Goal: Task Accomplishment & Management: Manage account settings

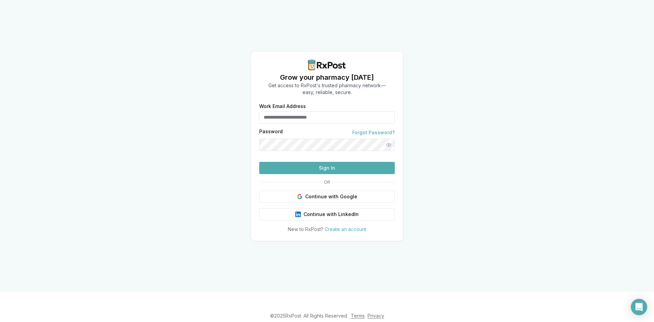
type input "**********"
click at [349, 174] on button "Sign In" at bounding box center [327, 168] width 136 height 12
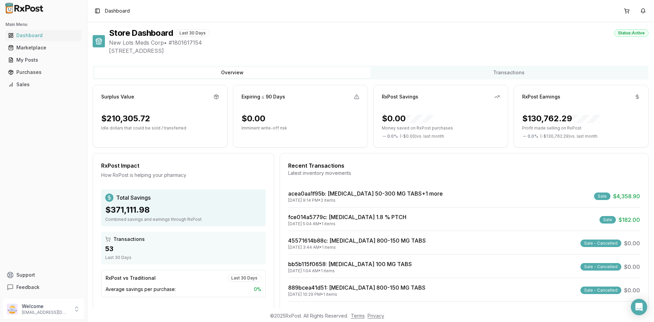
click at [355, 179] on div "Recent Transactions Latest inventory movements" at bounding box center [464, 171] width 368 height 20
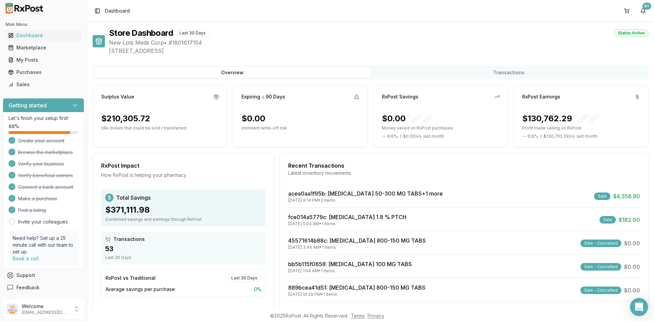
click at [642, 311] on div "Open Intercom Messenger" at bounding box center [639, 307] width 18 height 18
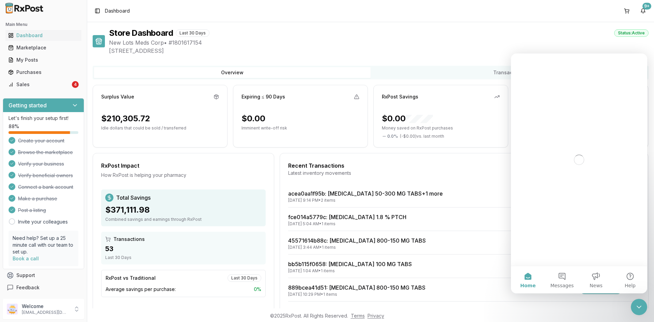
click at [642, 312] on div "Close Intercom Messenger" at bounding box center [639, 307] width 16 height 16
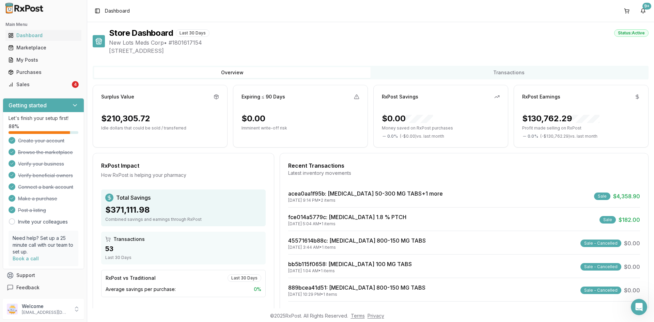
click at [642, 312] on div "Open Intercom Messenger" at bounding box center [639, 307] width 22 height 22
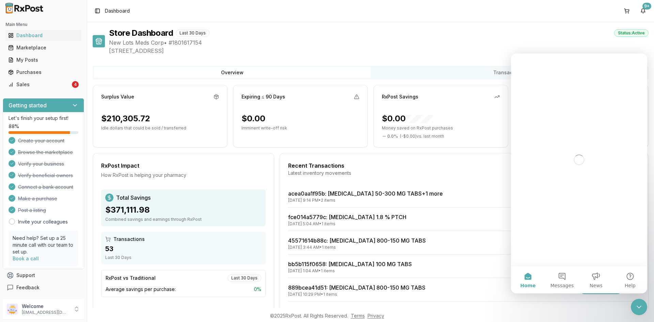
click at [642, 312] on div "Close Intercom Messenger" at bounding box center [639, 307] width 16 height 16
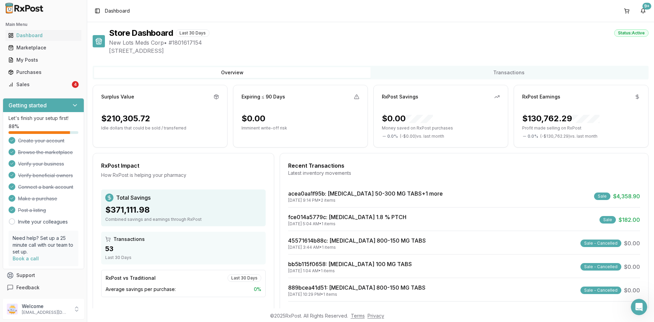
click at [642, 312] on div "Open Intercom Messenger" at bounding box center [639, 307] width 22 height 22
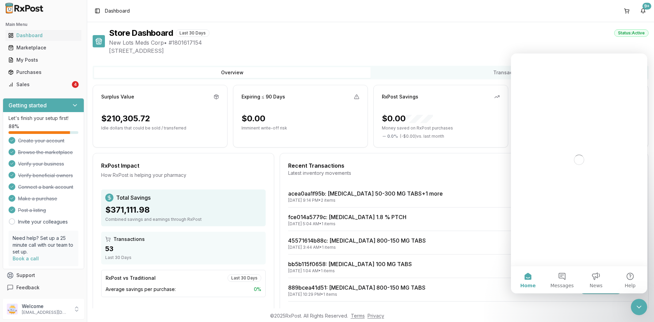
click at [642, 311] on div "Close Intercom Messenger" at bounding box center [639, 307] width 16 height 16
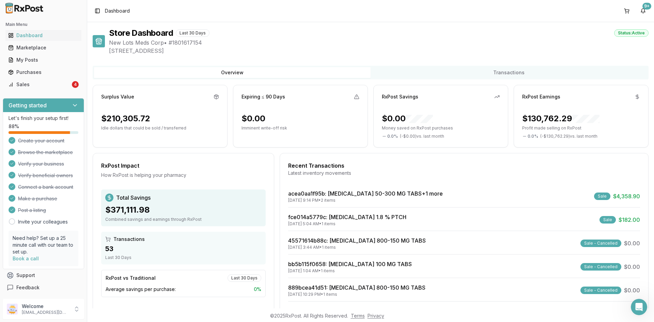
scroll to position [0, 0]
click at [75, 310] on icon at bounding box center [76, 310] width 3 height 1
click at [119, 291] on span "Team Members" at bounding box center [123, 288] width 65 height 7
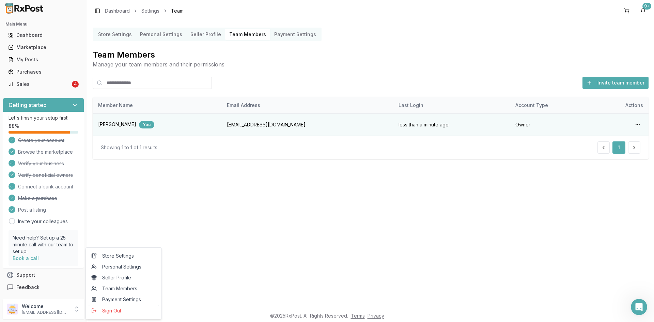
click at [346, 186] on div "Store Settings Personal Settings Seller Profile Team Members Payment Settings T…" at bounding box center [370, 165] width 567 height 286
click at [618, 83] on button "Invite team member" at bounding box center [615, 83] width 66 height 12
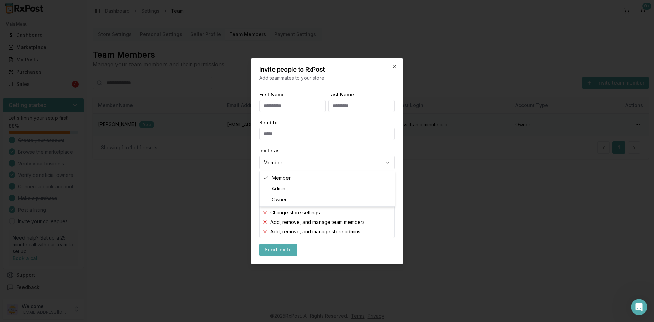
click at [332, 160] on body "Main Menu Dashboard Marketplace My Posts Purchases Sales 4 Getting started Let'…" at bounding box center [327, 161] width 654 height 322
click at [467, 194] on div at bounding box center [327, 161] width 654 height 322
click at [299, 162] on body "Main Menu Dashboard Marketplace My Posts Purchases Sales 4 Getting started Let'…" at bounding box center [327, 161] width 654 height 322
click at [281, 167] on body "Main Menu Dashboard Marketplace My Posts Purchases Sales 4 Getting started Let'…" at bounding box center [327, 161] width 654 height 322
click at [287, 163] on body "Main Menu Dashboard Marketplace My Posts Purchases Sales 4 Getting started Let'…" at bounding box center [327, 161] width 654 height 322
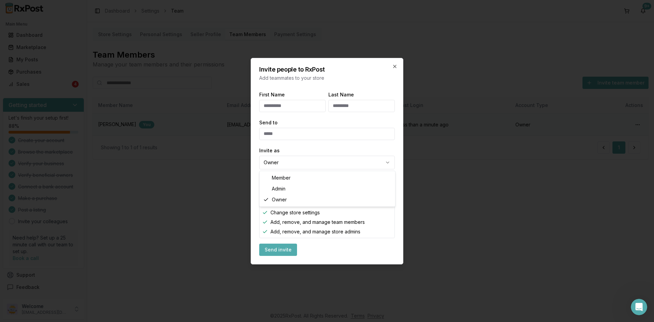
select select "**********"
click at [299, 187] on div "Create and edit posts Make purchases Change store settings Add, remove, and man…" at bounding box center [327, 212] width 136 height 51
click at [299, 192] on span "Create and edit posts" at bounding box center [294, 193] width 49 height 7
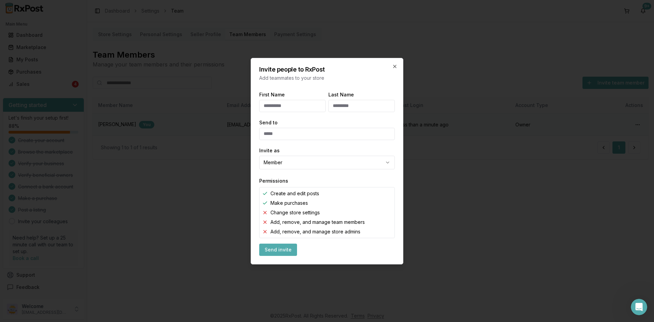
click at [286, 205] on span "Make purchases" at bounding box center [288, 203] width 37 height 7
click at [283, 210] on span "Change store settings" at bounding box center [294, 212] width 49 height 7
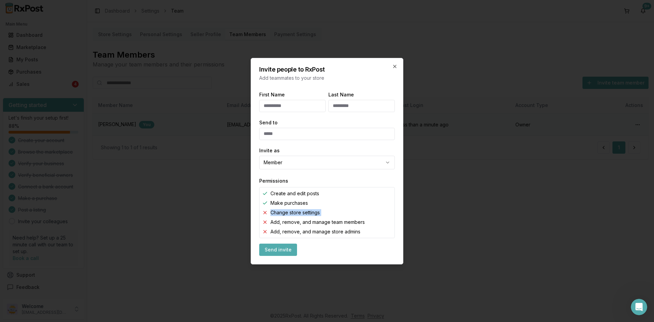
click at [283, 210] on span "Change store settings" at bounding box center [294, 212] width 49 height 7
click at [287, 217] on div "Create and edit posts Make purchases Change store settings Add, remove, and man…" at bounding box center [327, 212] width 136 height 51
click at [395, 68] on icon "button" at bounding box center [394, 66] width 5 height 5
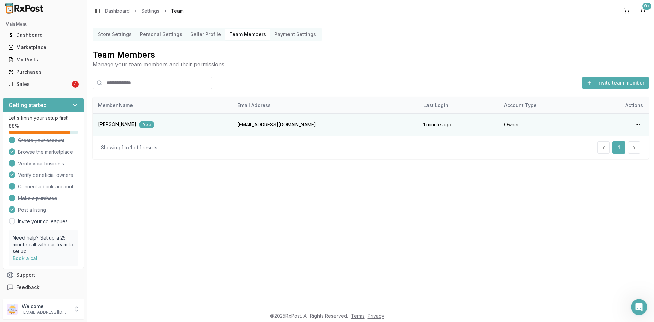
click at [200, 34] on Profile "Seller Profile" at bounding box center [205, 34] width 39 height 11
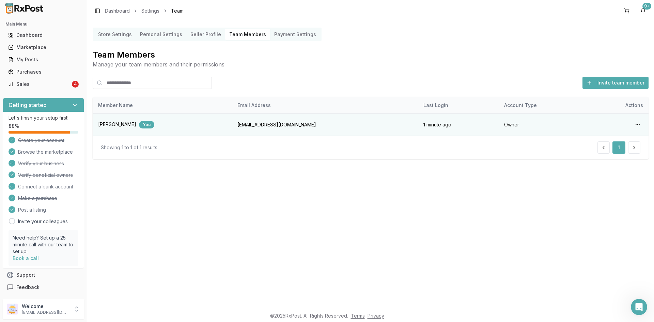
click at [200, 34] on Profile "Seller Profile" at bounding box center [205, 34] width 39 height 11
click at [163, 34] on Settings "Personal Settings" at bounding box center [161, 34] width 50 height 11
click at [144, 35] on Settings "Personal Settings" at bounding box center [161, 34] width 50 height 11
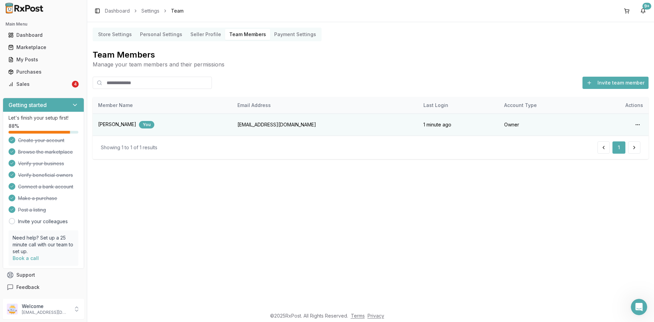
click at [119, 31] on Settings "Store Settings" at bounding box center [115, 34] width 42 height 11
click at [119, 10] on link "Dashboard" at bounding box center [117, 10] width 25 height 7
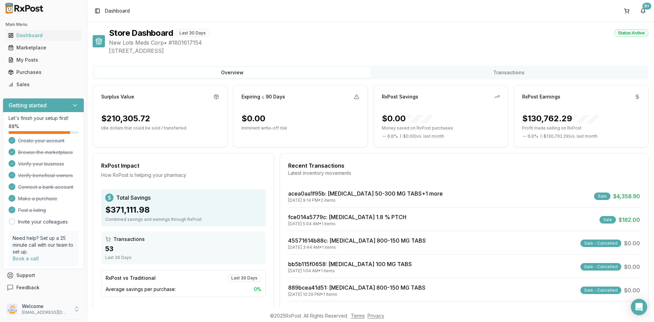
click at [50, 307] on p "Welcome" at bounding box center [45, 306] width 47 height 7
click at [118, 276] on span "Seller Profile" at bounding box center [123, 277] width 65 height 7
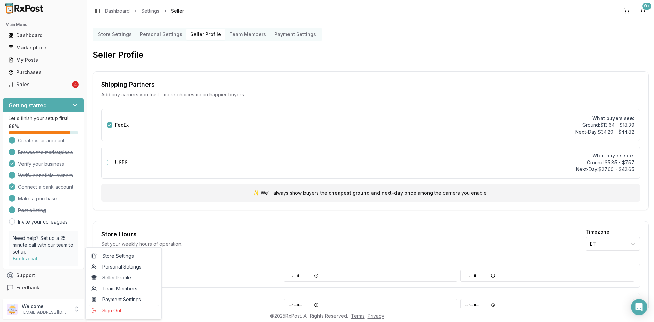
click at [156, 33] on Settings "Personal Settings" at bounding box center [161, 34] width 50 height 11
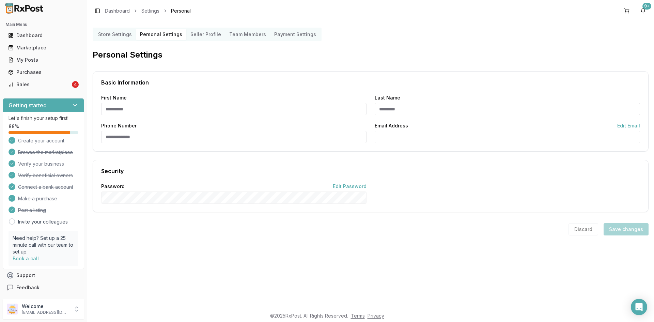
type input "*****"
type input "******"
type input "**********"
click at [120, 38] on Settings "Store Settings" at bounding box center [115, 34] width 42 height 11
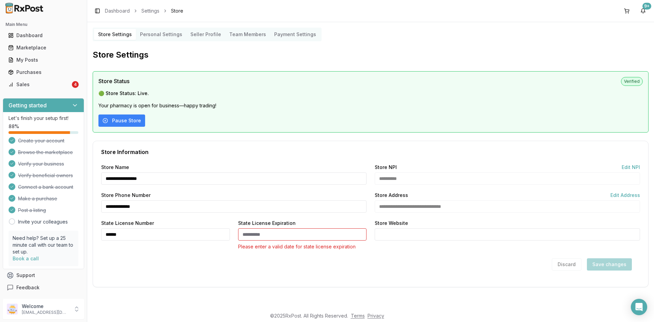
click at [203, 40] on Profile "Seller Profile" at bounding box center [205, 34] width 39 height 11
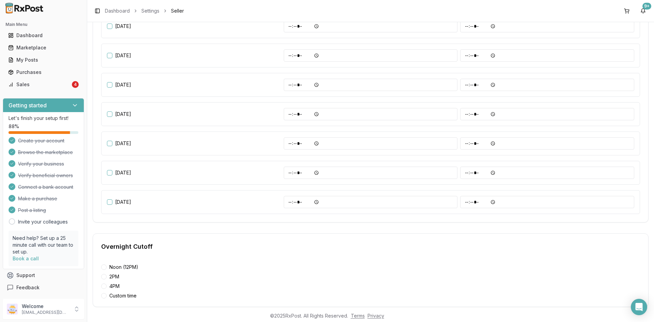
scroll to position [282, 0]
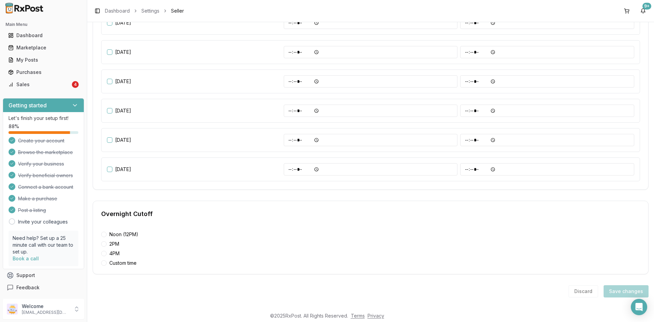
click at [123, 261] on label "Custom time" at bounding box center [118, 262] width 35 height 5
click at [104, 263] on button "Custom time" at bounding box center [104, 263] width 0 height 0
click at [110, 256] on div "Noon (12PM) 2PM 4PM Custom time" at bounding box center [370, 249] width 539 height 34
click at [112, 254] on label "4PM" at bounding box center [110, 253] width 18 height 5
click at [104, 253] on button "4PM" at bounding box center [104, 253] width 0 height 0
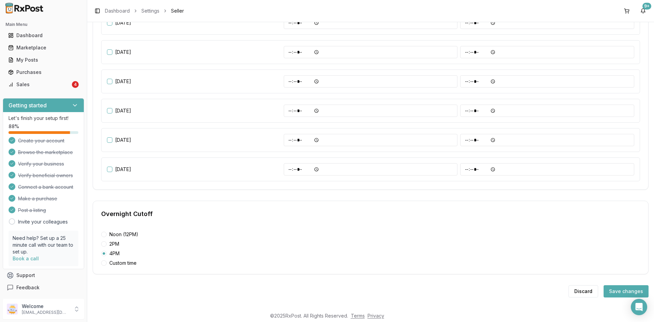
click at [112, 246] on label "2PM" at bounding box center [110, 243] width 18 height 5
click at [104, 244] on button "2PM" at bounding box center [104, 244] width 0 height 0
click at [120, 234] on label "Noon (12PM)" at bounding box center [119, 234] width 37 height 5
click at [104, 234] on button "Noon (12PM)" at bounding box center [104, 234] width 0 height 0
click at [107, 265] on label "Custom time" at bounding box center [118, 262] width 35 height 5
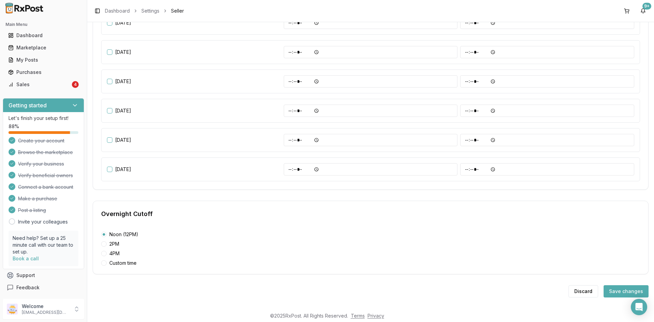
click at [104, 263] on button "Custom time" at bounding box center [104, 263] width 0 height 0
click at [107, 265] on label "Custom time" at bounding box center [118, 262] width 35 height 5
click at [104, 263] on button "Custom time" at bounding box center [104, 263] width 0 height 0
click at [104, 238] on div "Noon (12PM) 2PM 4PM Custom time" at bounding box center [370, 249] width 539 height 34
click at [105, 234] on div at bounding box center [103, 234] width 5 height 5
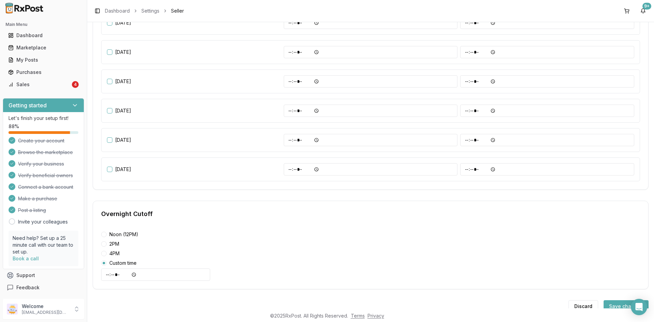
click at [104, 234] on button "Noon (12PM)" at bounding box center [104, 234] width 0 height 0
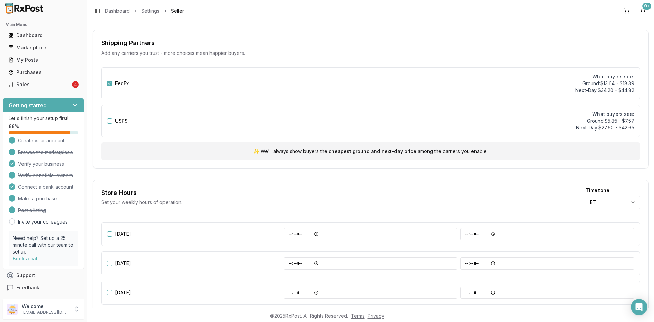
scroll to position [0, 0]
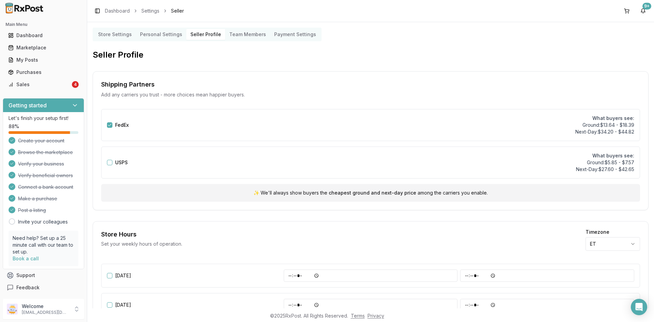
click at [247, 33] on Members "Team Members" at bounding box center [247, 34] width 45 height 11
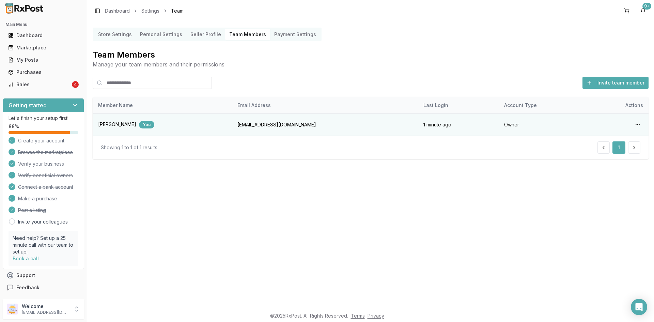
click at [296, 34] on Settings "Payment Settings" at bounding box center [295, 34] width 50 height 11
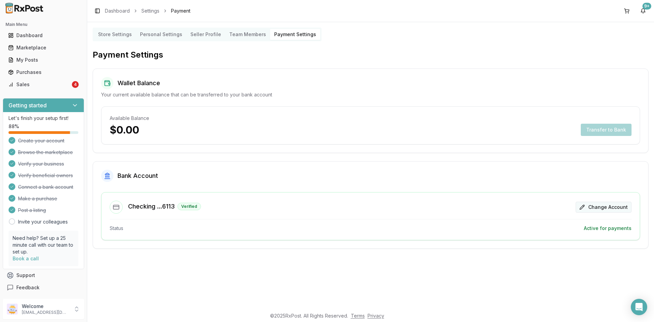
click at [607, 207] on button "Change Account" at bounding box center [604, 207] width 56 height 11
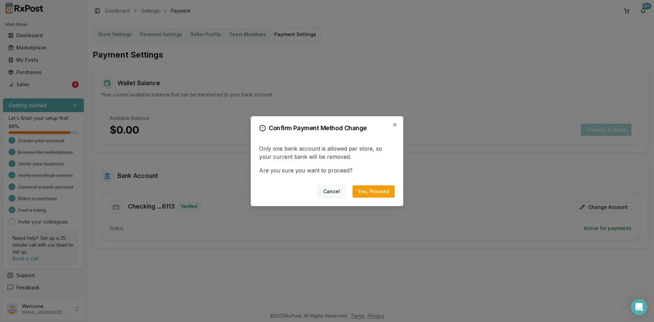
click at [327, 193] on button "Cancel" at bounding box center [331, 191] width 28 height 12
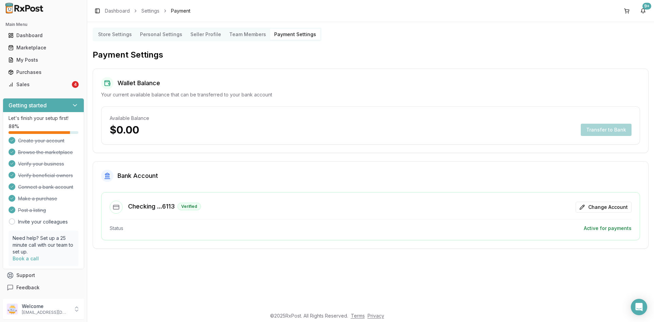
click at [130, 130] on p "$0.00" at bounding box center [125, 130] width 30 height 12
click at [32, 84] on div "Sales" at bounding box center [39, 84] width 62 height 7
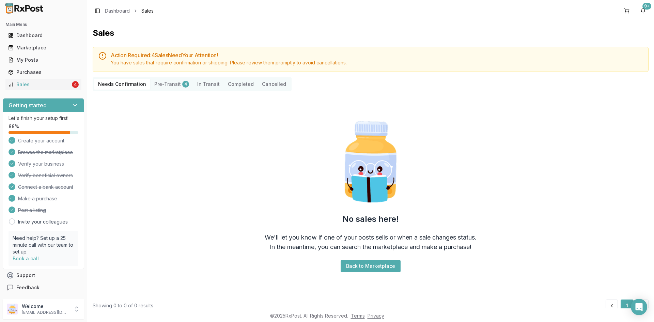
click at [161, 83] on button "Pre-Transit 4" at bounding box center [171, 84] width 43 height 11
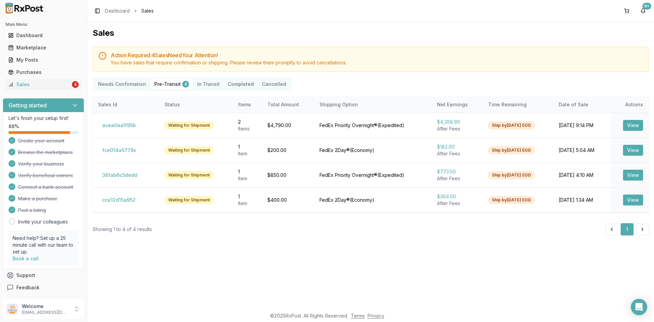
click at [203, 83] on Transit "In Transit" at bounding box center [208, 84] width 31 height 11
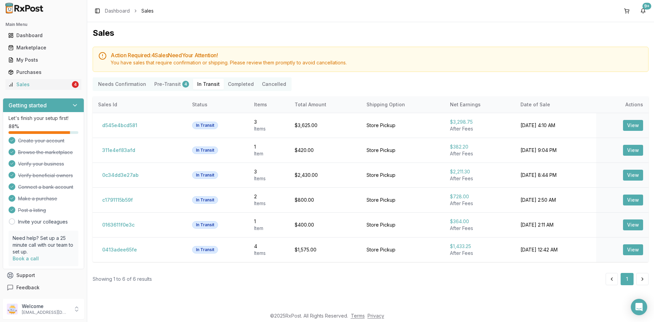
click at [163, 83] on button "Pre-Transit 4" at bounding box center [171, 84] width 43 height 11
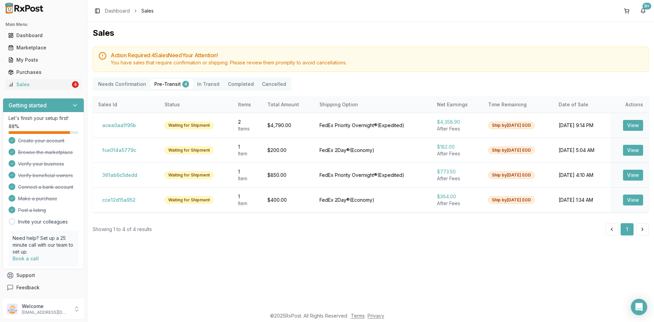
click at [163, 83] on button "Pre-Transit 4" at bounding box center [171, 84] width 43 height 11
click at [213, 84] on Transit "In Transit" at bounding box center [208, 84] width 31 height 11
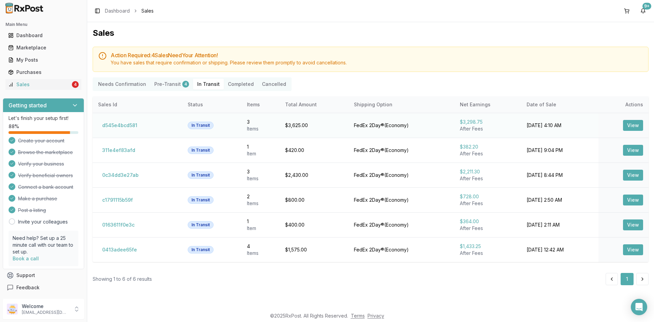
click at [634, 123] on button "View" at bounding box center [633, 125] width 20 height 11
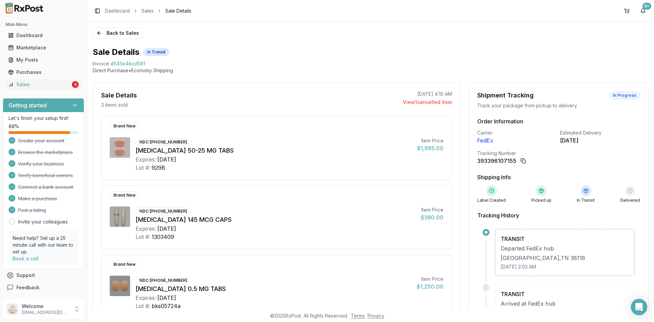
click at [153, 50] on div "In Transit" at bounding box center [156, 51] width 26 height 7
click at [130, 34] on button "Back to Sales" at bounding box center [118, 33] width 50 height 11
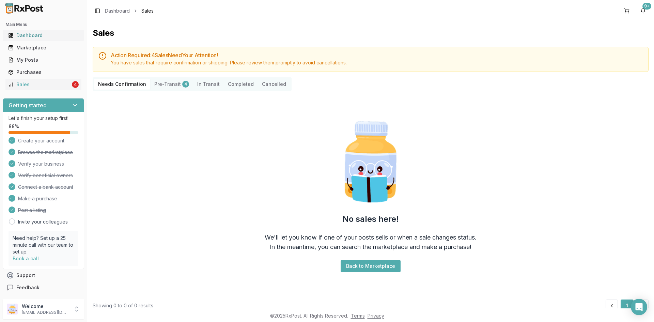
click at [36, 37] on div "Dashboard" at bounding box center [43, 35] width 71 height 7
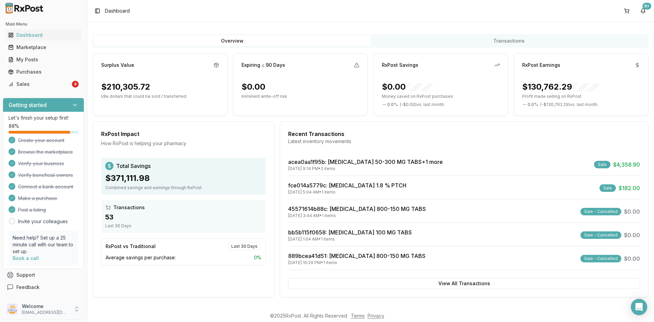
click at [76, 309] on icon at bounding box center [76, 309] width 7 height 7
click at [24, 78] on ul "Dashboard Marketplace My Posts Purchases Sales 4" at bounding box center [43, 60] width 81 height 60
click at [25, 80] on link "Sales 4" at bounding box center [43, 84] width 76 height 12
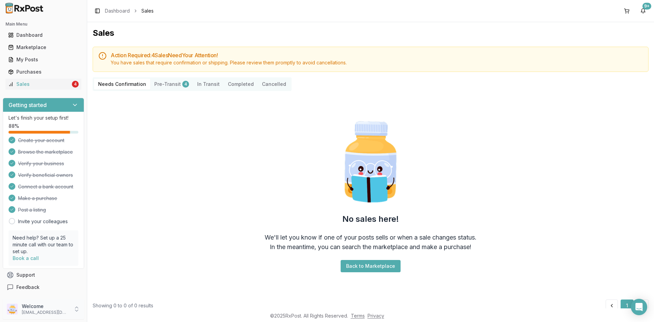
click at [76, 310] on icon at bounding box center [76, 309] width 7 height 7
click at [31, 31] on link "Dashboard" at bounding box center [43, 35] width 76 height 12
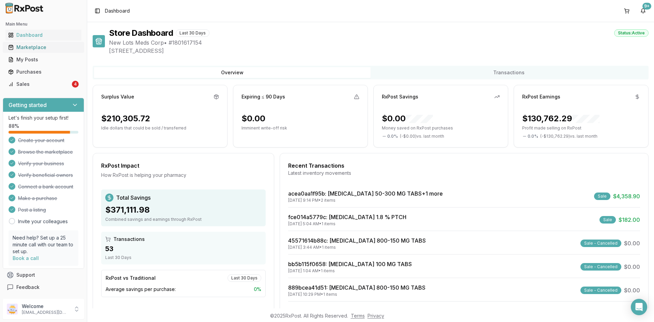
click at [32, 51] on link "Marketplace" at bounding box center [43, 47] width 76 height 12
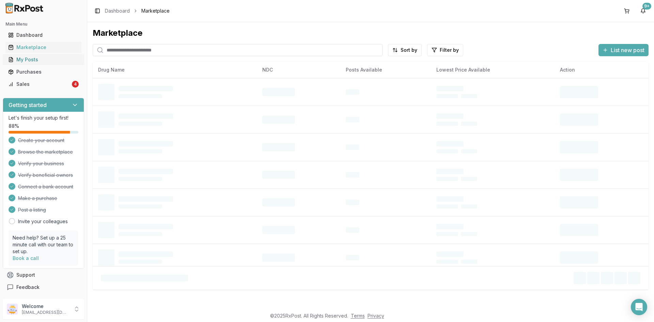
click at [32, 64] on link "My Posts" at bounding box center [43, 59] width 76 height 12
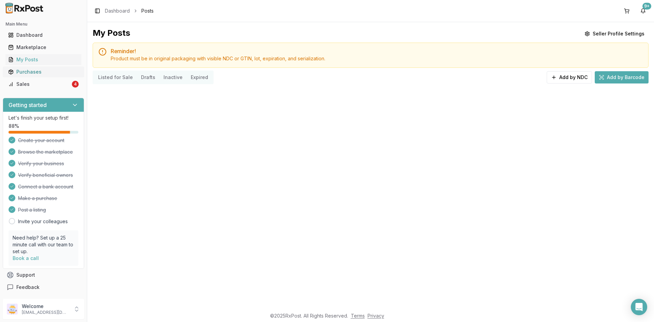
click at [32, 75] on div "Purchases" at bounding box center [43, 71] width 71 height 7
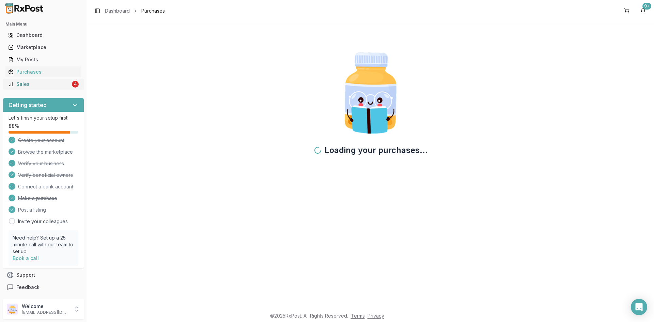
click at [29, 84] on div "Sales" at bounding box center [39, 84] width 62 height 7
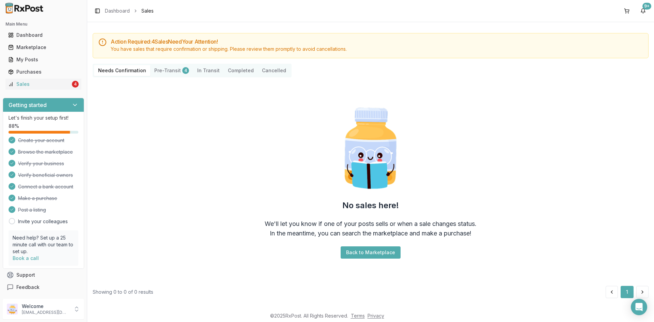
scroll to position [14, 0]
click at [73, 104] on icon at bounding box center [75, 105] width 7 height 7
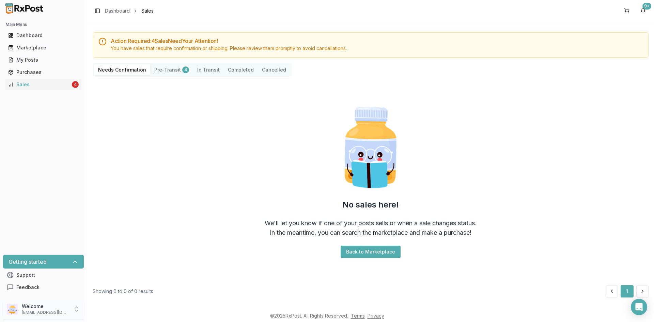
click at [75, 308] on icon at bounding box center [76, 307] width 3 height 1
